Goal: Complete application form

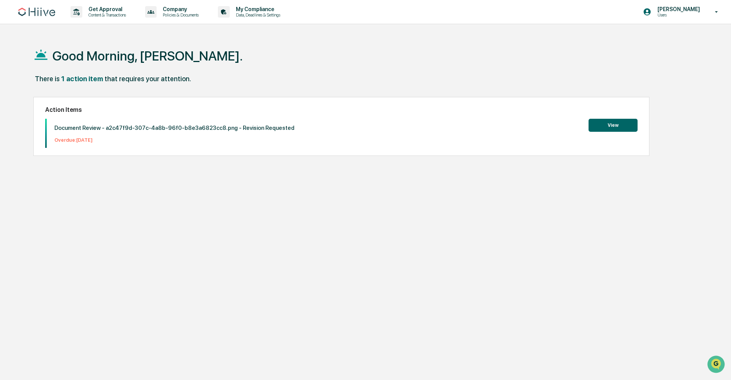
click at [622, 131] on button "View" at bounding box center [613, 125] width 49 height 13
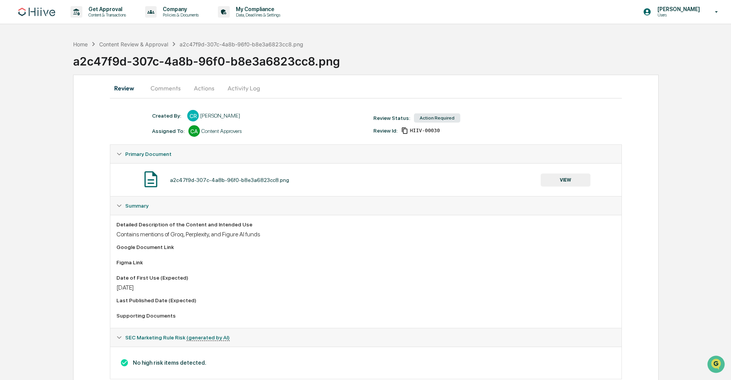
click at [163, 100] on div "Review Comments Actions Activity Log Created By: ‎ ‎ CR [PERSON_NAME] Assigned …" at bounding box center [366, 237] width 586 height 324
click at [167, 91] on button "Comments" at bounding box center [165, 88] width 43 height 18
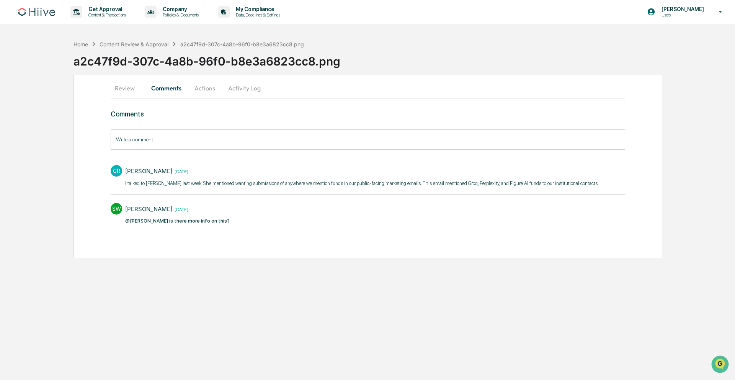
click at [121, 91] on button "Review" at bounding box center [128, 88] width 34 height 18
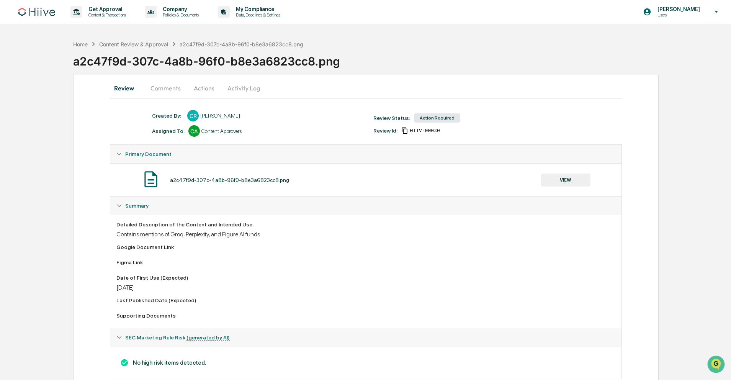
click at [259, 43] on div "a2c47f9d-307c-4a8b-96f0-b8e3a6823cc8.png" at bounding box center [242, 44] width 124 height 7
click at [204, 83] on button "Actions" at bounding box center [204, 88] width 34 height 18
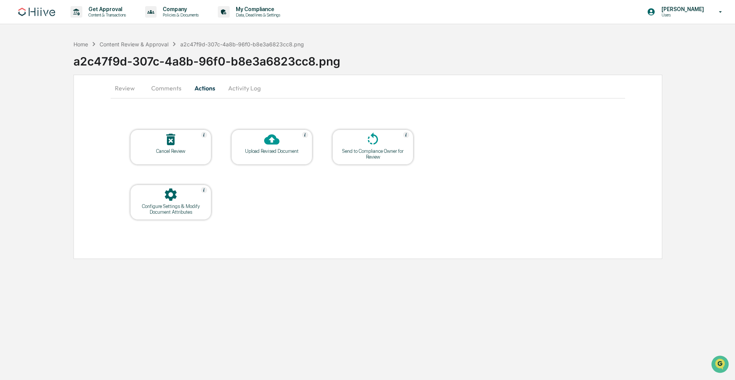
click at [378, 147] on div at bounding box center [373, 140] width 77 height 16
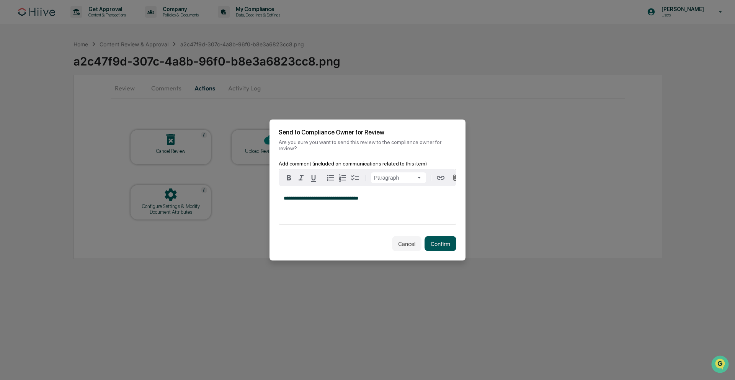
click at [439, 245] on button "Confirm" at bounding box center [441, 243] width 32 height 15
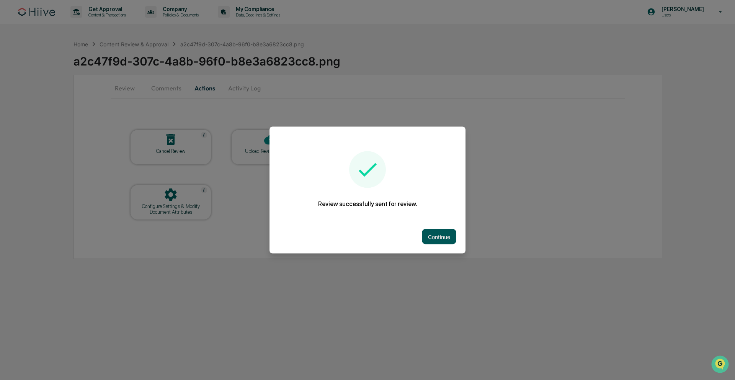
click at [435, 230] on button "Continue" at bounding box center [439, 236] width 34 height 15
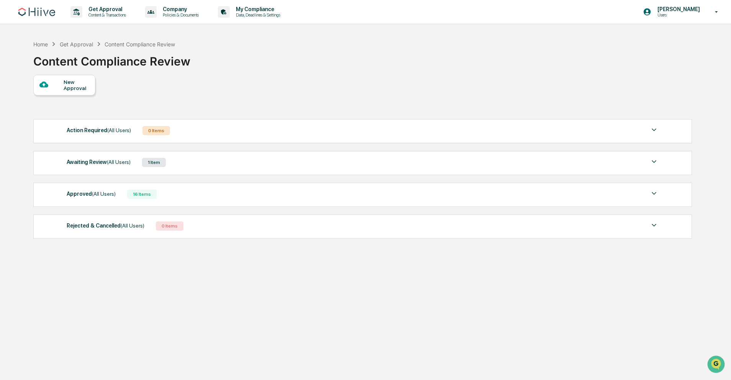
click at [69, 88] on div "New Approval" at bounding box center [77, 85] width 26 height 12
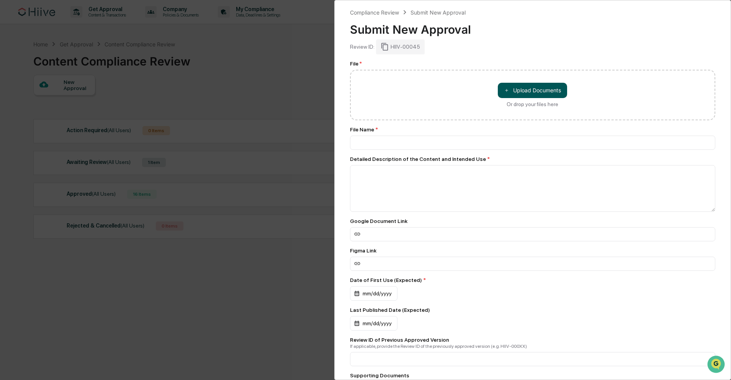
click at [543, 87] on button "＋ Upload Documents" at bounding box center [532, 90] width 69 height 15
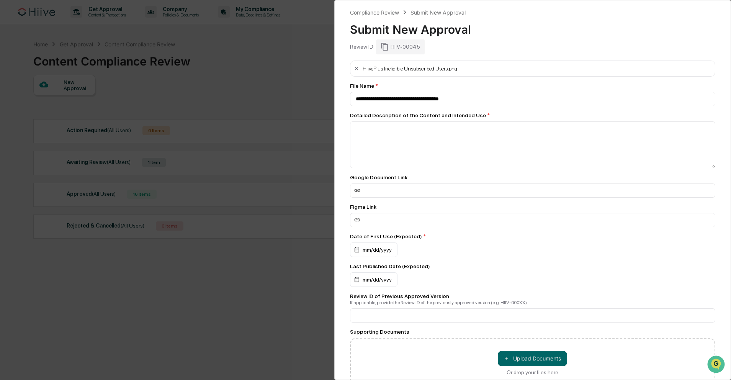
drag, startPoint x: 354, startPoint y: 67, endPoint x: 349, endPoint y: 66, distance: 4.6
click at [354, 67] on icon at bounding box center [356, 68] width 6 height 6
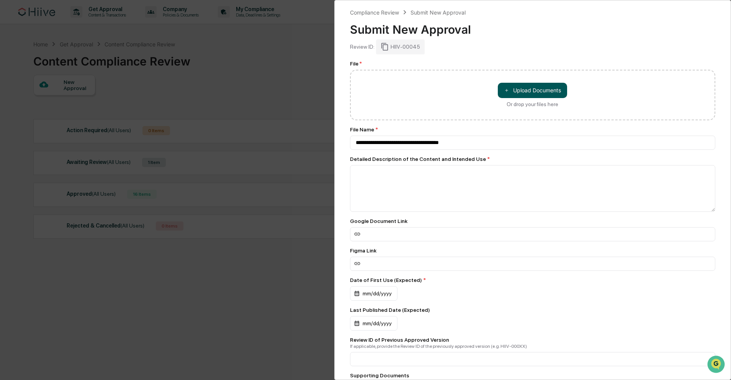
click at [545, 90] on button "＋ Upload Documents" at bounding box center [532, 90] width 69 height 15
type input "**********"
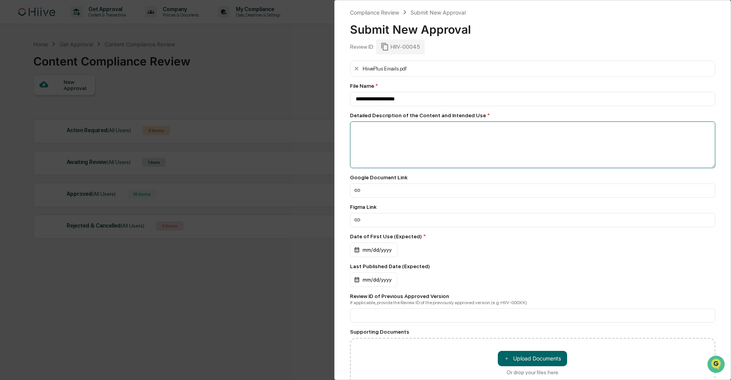
click at [410, 145] on textarea at bounding box center [533, 144] width 366 height 47
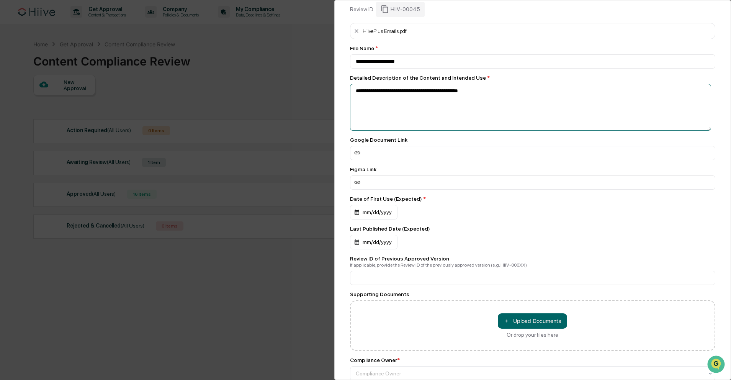
scroll to position [79, 0]
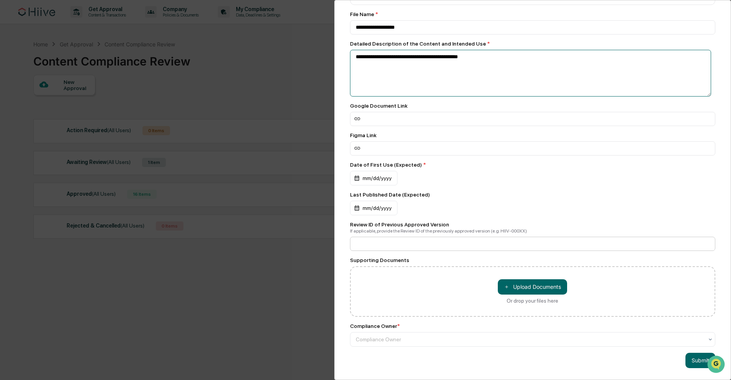
type textarea "**********"
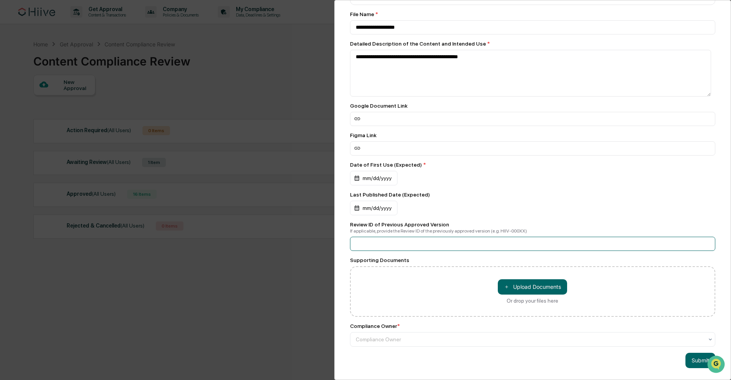
click at [486, 237] on input at bounding box center [533, 244] width 366 height 14
type input "********"
click at [515, 285] on button "＋ Upload Documents" at bounding box center [532, 286] width 69 height 15
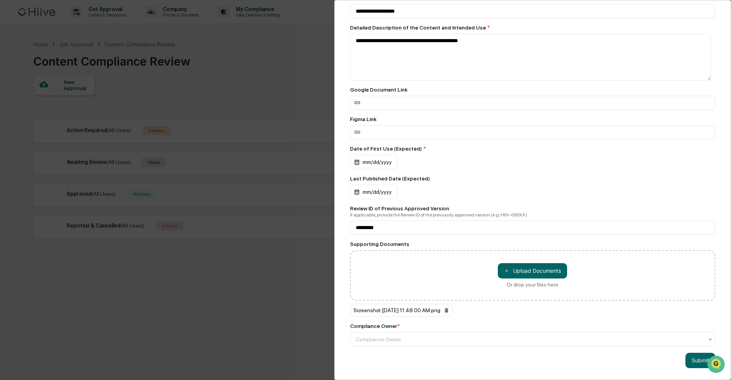
scroll to position [95, 0]
click at [424, 339] on div "Compliance Owner" at bounding box center [530, 339] width 356 height 11
click at [437, 352] on div "**********" at bounding box center [532, 190] width 397 height 380
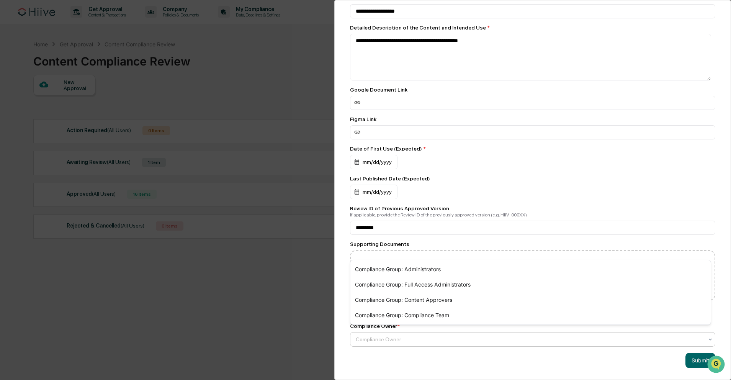
click at [396, 338] on div at bounding box center [530, 339] width 348 height 8
click at [417, 304] on div "Compliance Group: Content Approvers" at bounding box center [530, 299] width 361 height 15
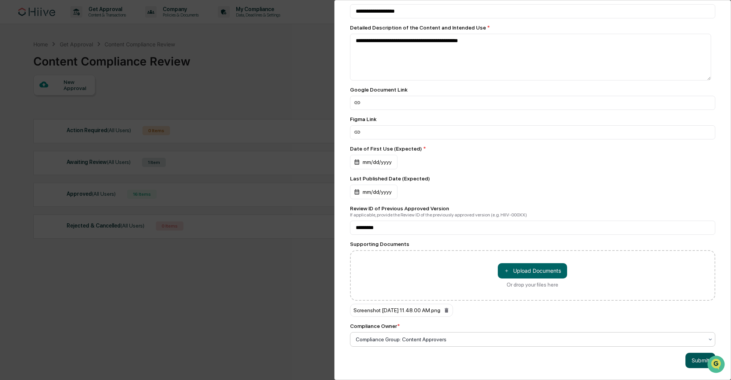
click at [694, 354] on button "Submit" at bounding box center [701, 360] width 30 height 15
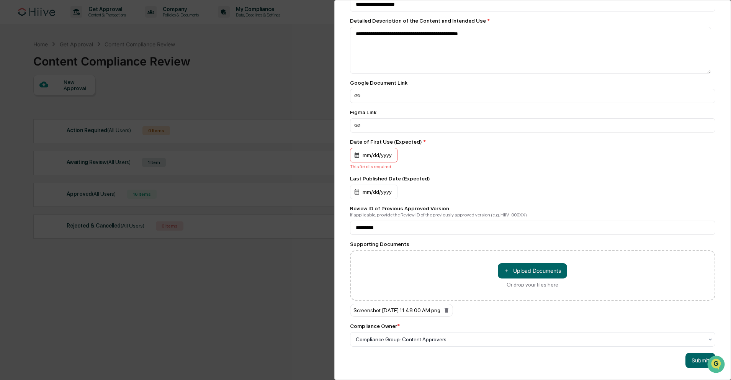
click at [356, 154] on div "mm/dd/yyyy" at bounding box center [373, 155] width 47 height 15
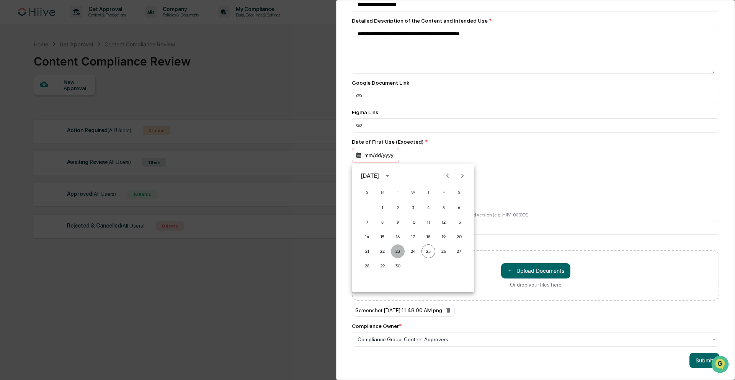
click at [404, 251] on button "23" at bounding box center [398, 251] width 14 height 14
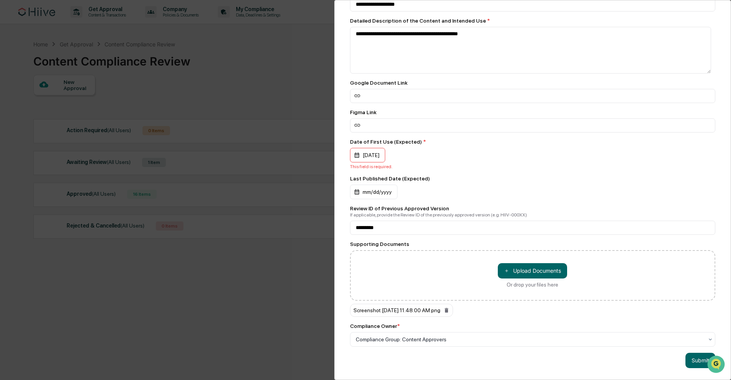
click at [489, 332] on div "Compliance Owner * Compliance Group: Content Approvers" at bounding box center [533, 335] width 366 height 24
click at [491, 342] on div at bounding box center [530, 339] width 348 height 8
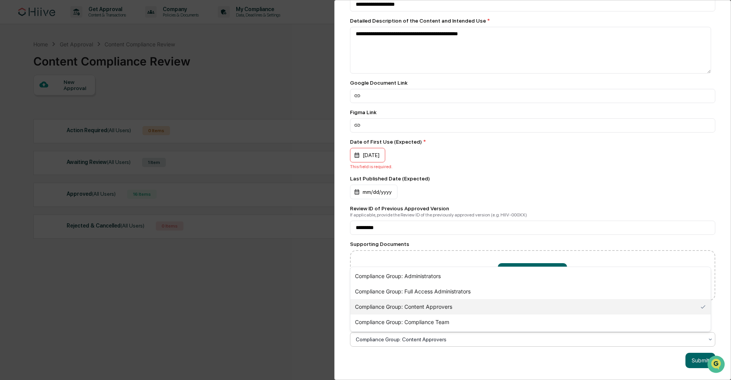
click at [485, 304] on div "Compliance Group: Content Approvers" at bounding box center [530, 306] width 361 height 15
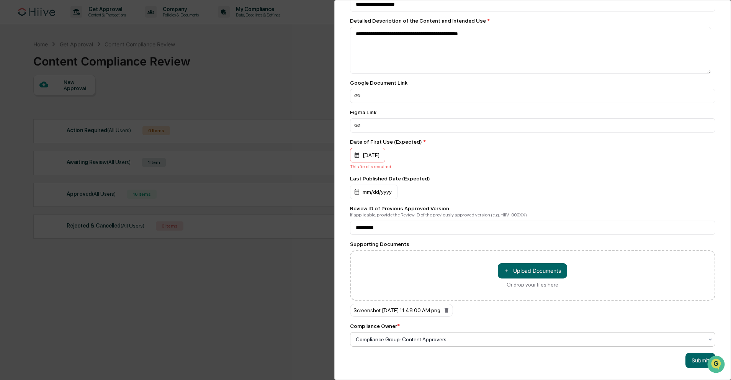
click at [502, 365] on div "**********" at bounding box center [532, 190] width 397 height 380
click at [692, 368] on button "Submit" at bounding box center [701, 360] width 30 height 15
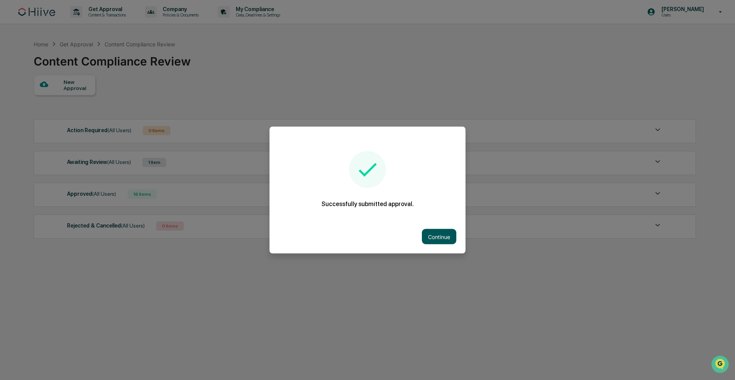
click at [455, 233] on button "Continue" at bounding box center [439, 236] width 34 height 15
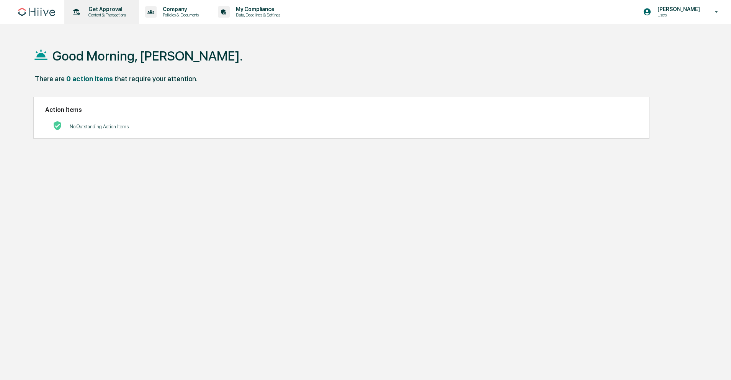
click at [103, 16] on p "Content & Transactions" at bounding box center [105, 14] width 47 height 5
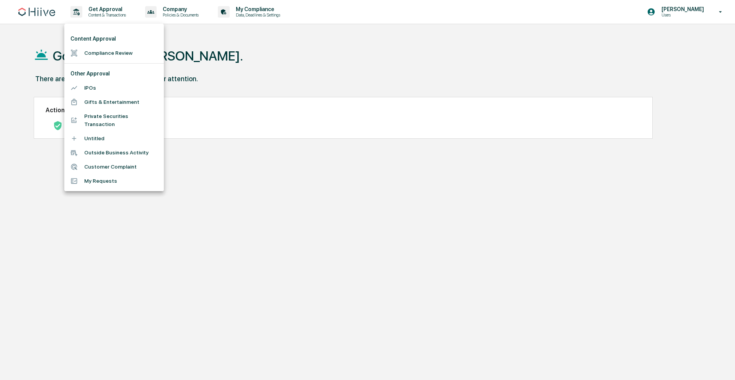
click at [103, 54] on li "Compliance Review" at bounding box center [114, 53] width 100 height 14
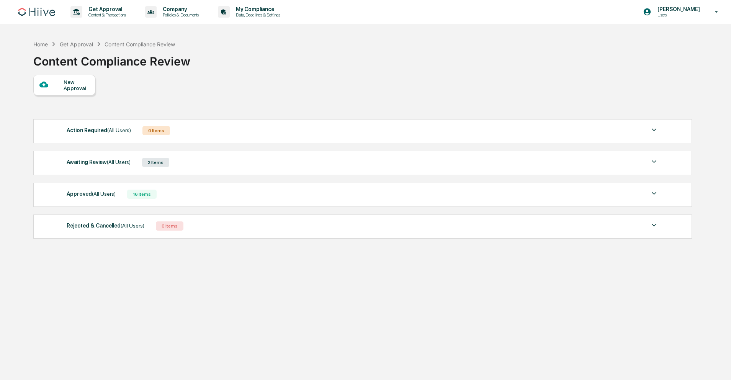
click at [73, 91] on div "New Approval" at bounding box center [77, 85] width 26 height 12
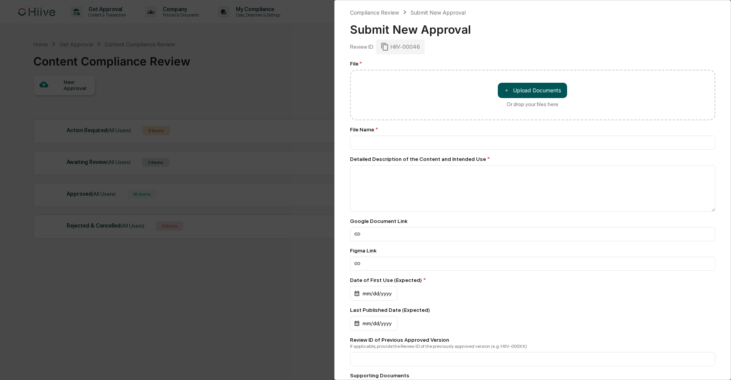
click at [521, 90] on button "＋ Upload Documents" at bounding box center [532, 90] width 69 height 15
click at [527, 85] on button "＋ Upload Documents" at bounding box center [532, 90] width 69 height 15
type input "**********"
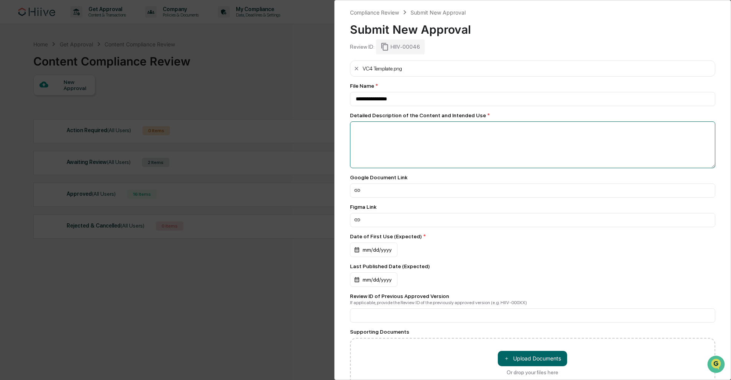
click at [423, 148] on textarea at bounding box center [533, 144] width 366 height 47
type textarea "*"
type textarea "**********"
click at [426, 213] on div "Figma Link" at bounding box center [533, 215] width 366 height 23
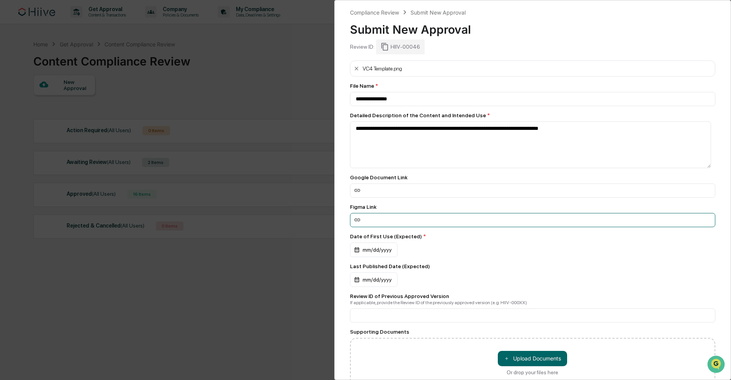
click at [426, 223] on input at bounding box center [533, 220] width 366 height 14
paste input "**********"
type input "**********"
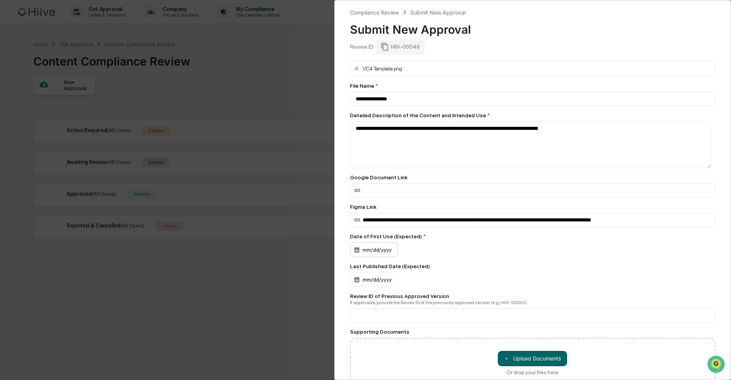
drag, startPoint x: 481, startPoint y: 244, endPoint x: 367, endPoint y: 257, distance: 114.6
click at [481, 244] on div "mm/dd/yyyy" at bounding box center [533, 249] width 366 height 15
click at [374, 254] on div "mm/dd/yyyy" at bounding box center [373, 249] width 47 height 15
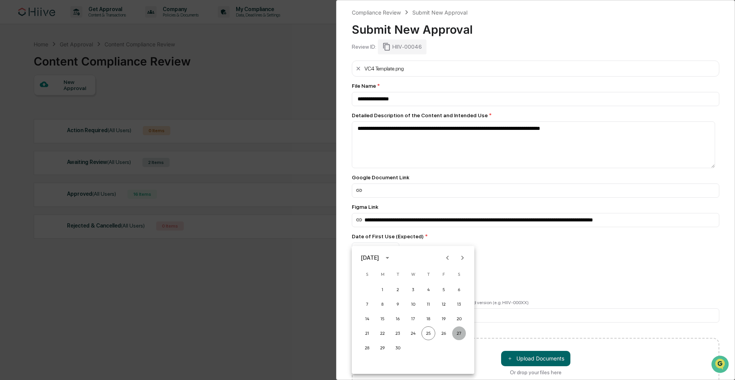
click at [460, 336] on button "27" at bounding box center [459, 333] width 14 height 14
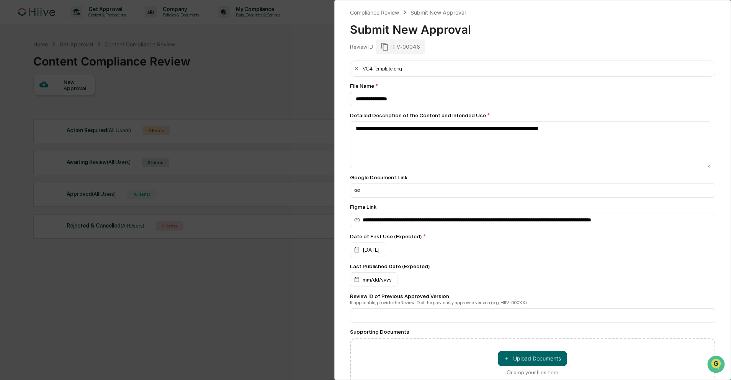
click at [538, 271] on div "Last Published Date (Expected) mm/dd/yyyy" at bounding box center [533, 275] width 366 height 24
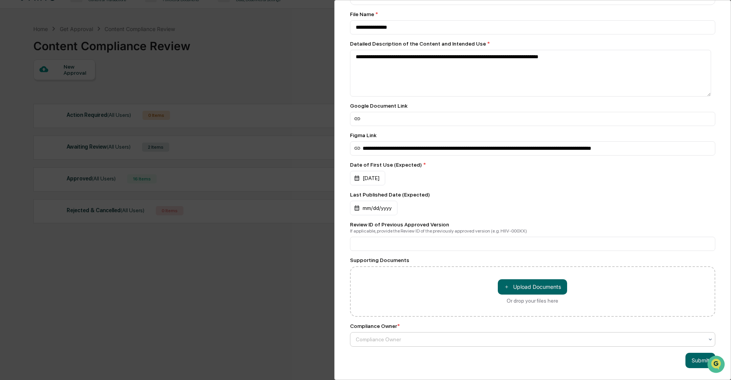
scroll to position [36, 0]
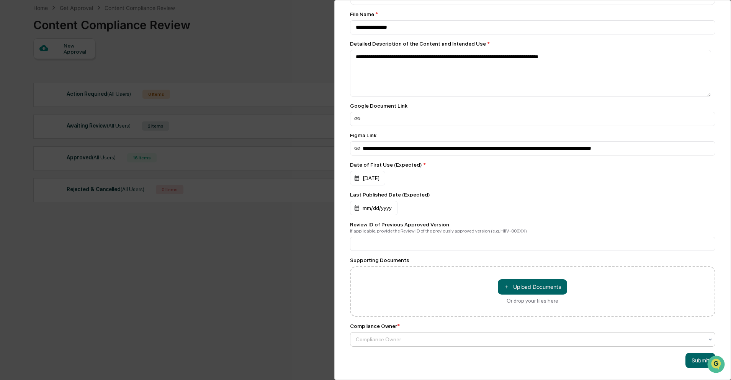
click at [476, 335] on div at bounding box center [530, 339] width 348 height 8
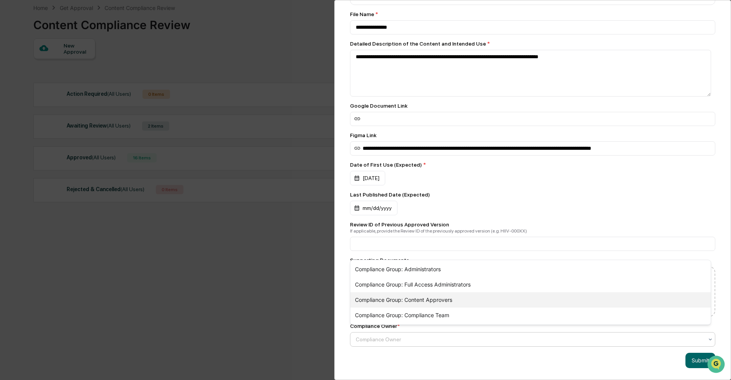
click at [463, 301] on div "Compliance Group: Content Approvers" at bounding box center [530, 299] width 361 height 15
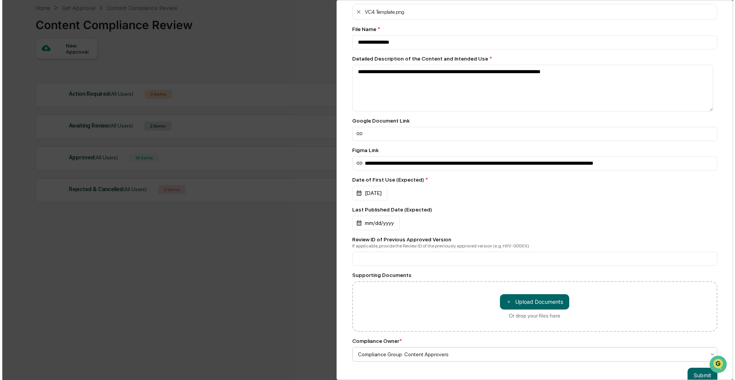
scroll to position [79, 0]
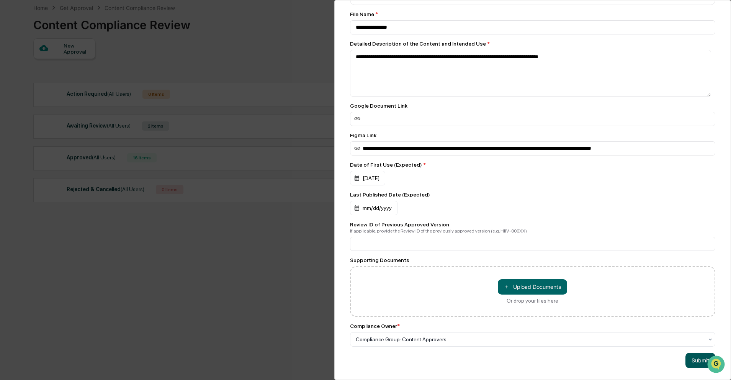
click at [692, 357] on button "Submit" at bounding box center [701, 360] width 30 height 15
